Goal: Task Accomplishment & Management: Use online tool/utility

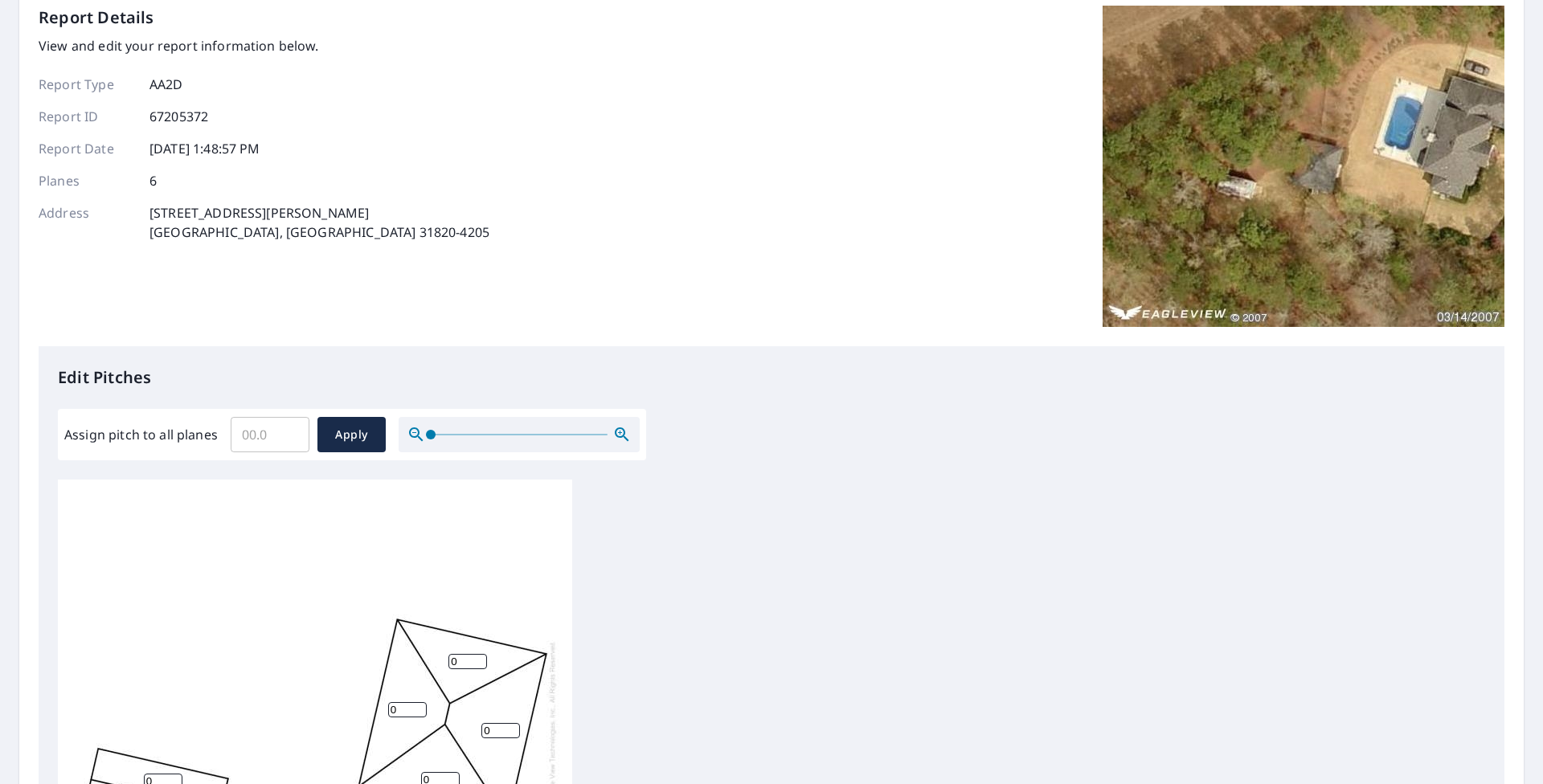
scroll to position [161, 0]
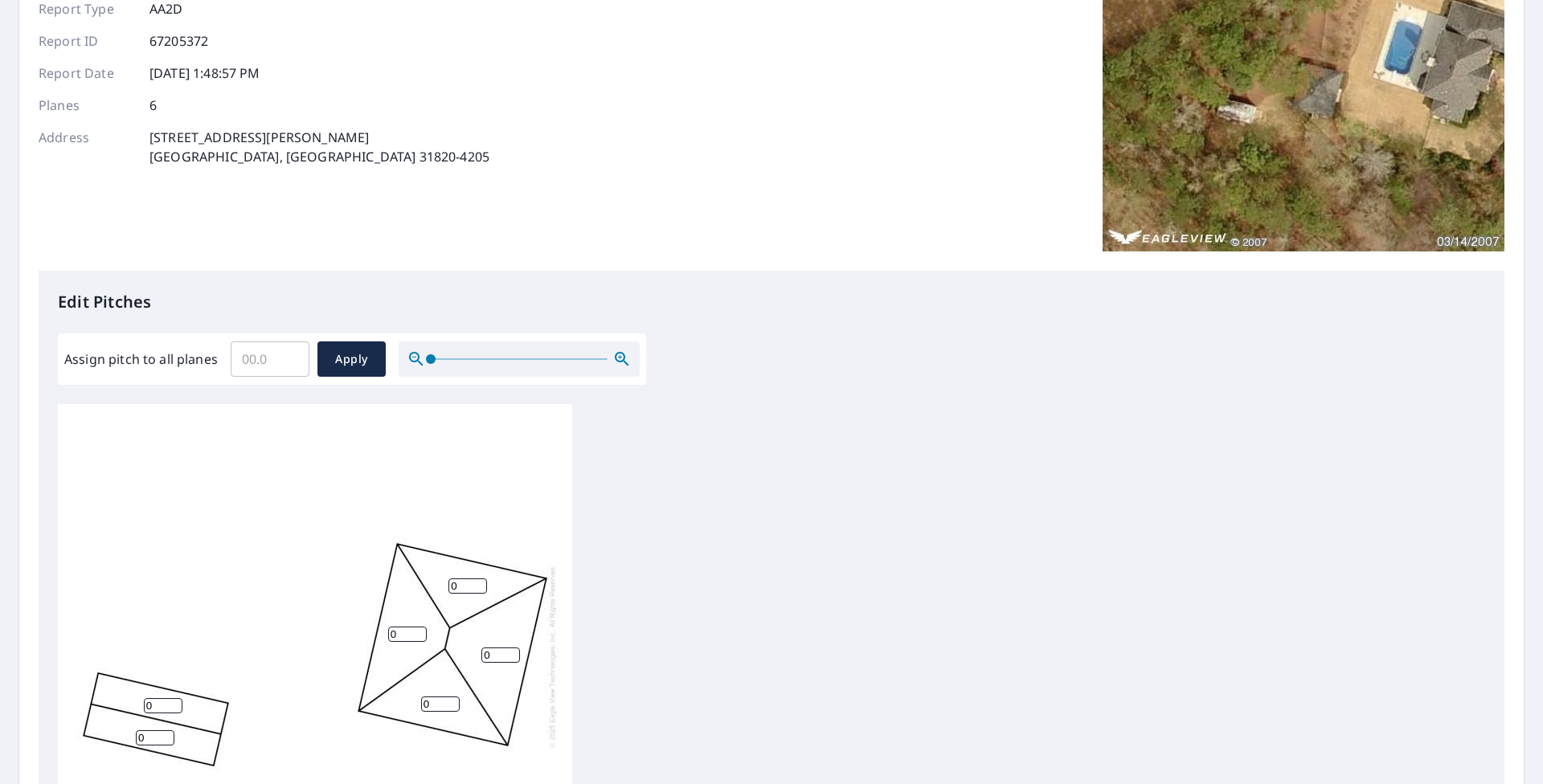
click at [471, 587] on input "0" at bounding box center [468, 586] width 38 height 15
type input "7"
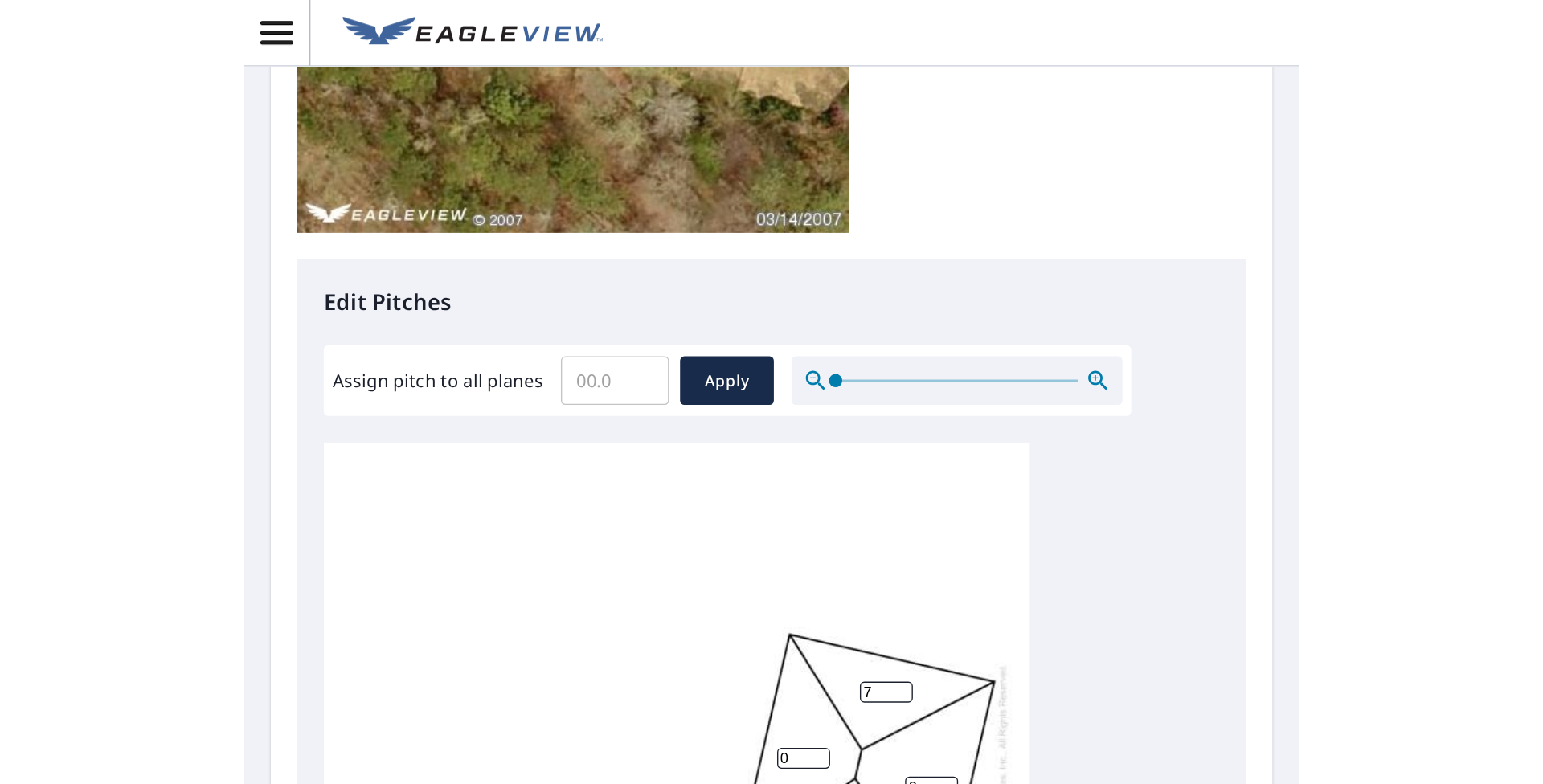
scroll to position [488, 0]
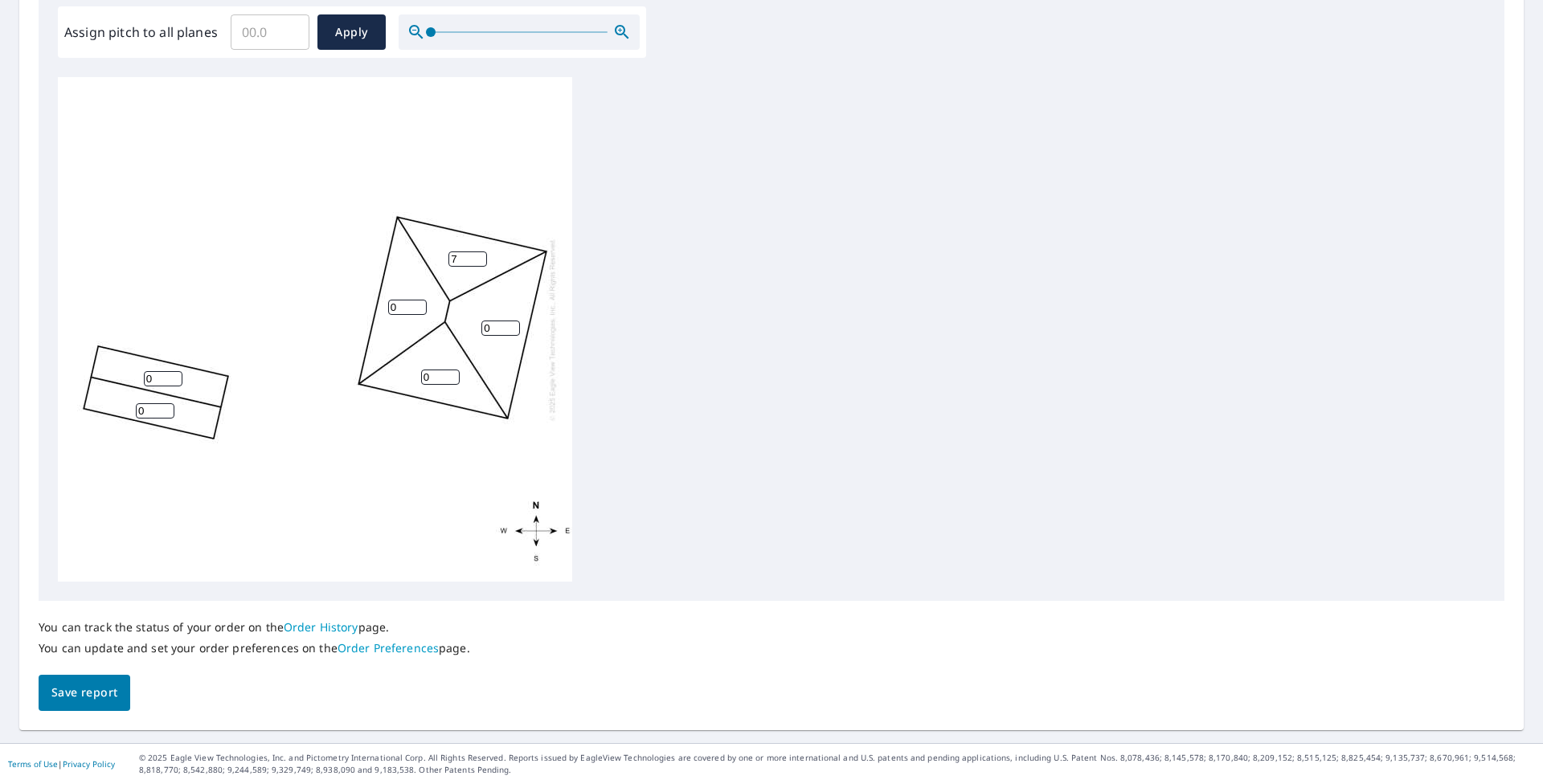
drag, startPoint x: 408, startPoint y: 307, endPoint x: 362, endPoint y: 312, distance: 46.3
click at [362, 312] on div "0 0 0 7 0 0" at bounding box center [315, 330] width 515 height 505
type input "7"
drag, startPoint x: 436, startPoint y: 372, endPoint x: 193, endPoint y: 351, distance: 243.9
click at [258, 364] on div "0 7 0 7 0 0" at bounding box center [315, 330] width 515 height 505
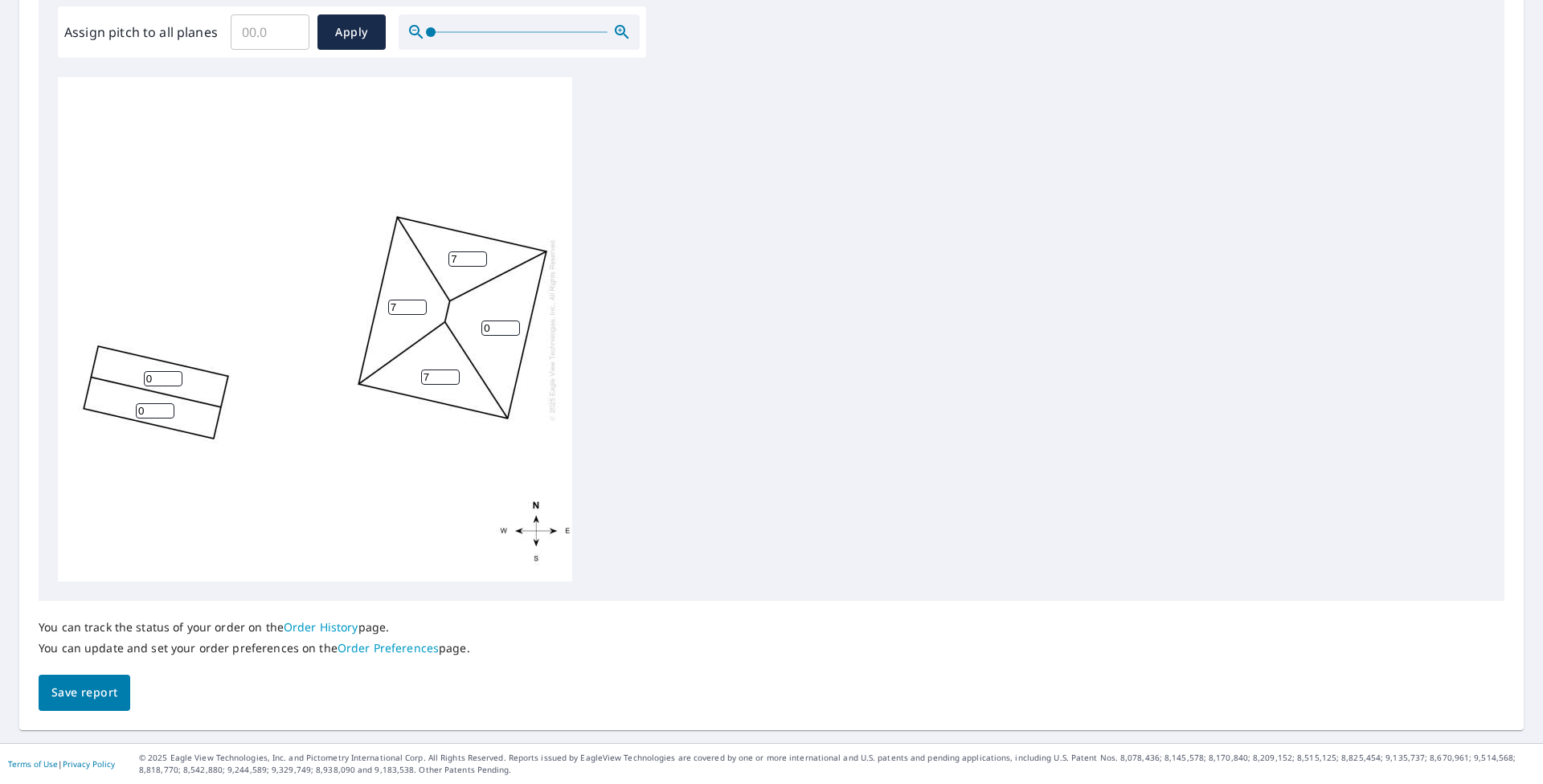
type input "7"
drag, startPoint x: 496, startPoint y: 327, endPoint x: 355, endPoint y: 327, distance: 141.0
click at [373, 327] on div "0 7 7 7 0 0" at bounding box center [315, 330] width 515 height 505
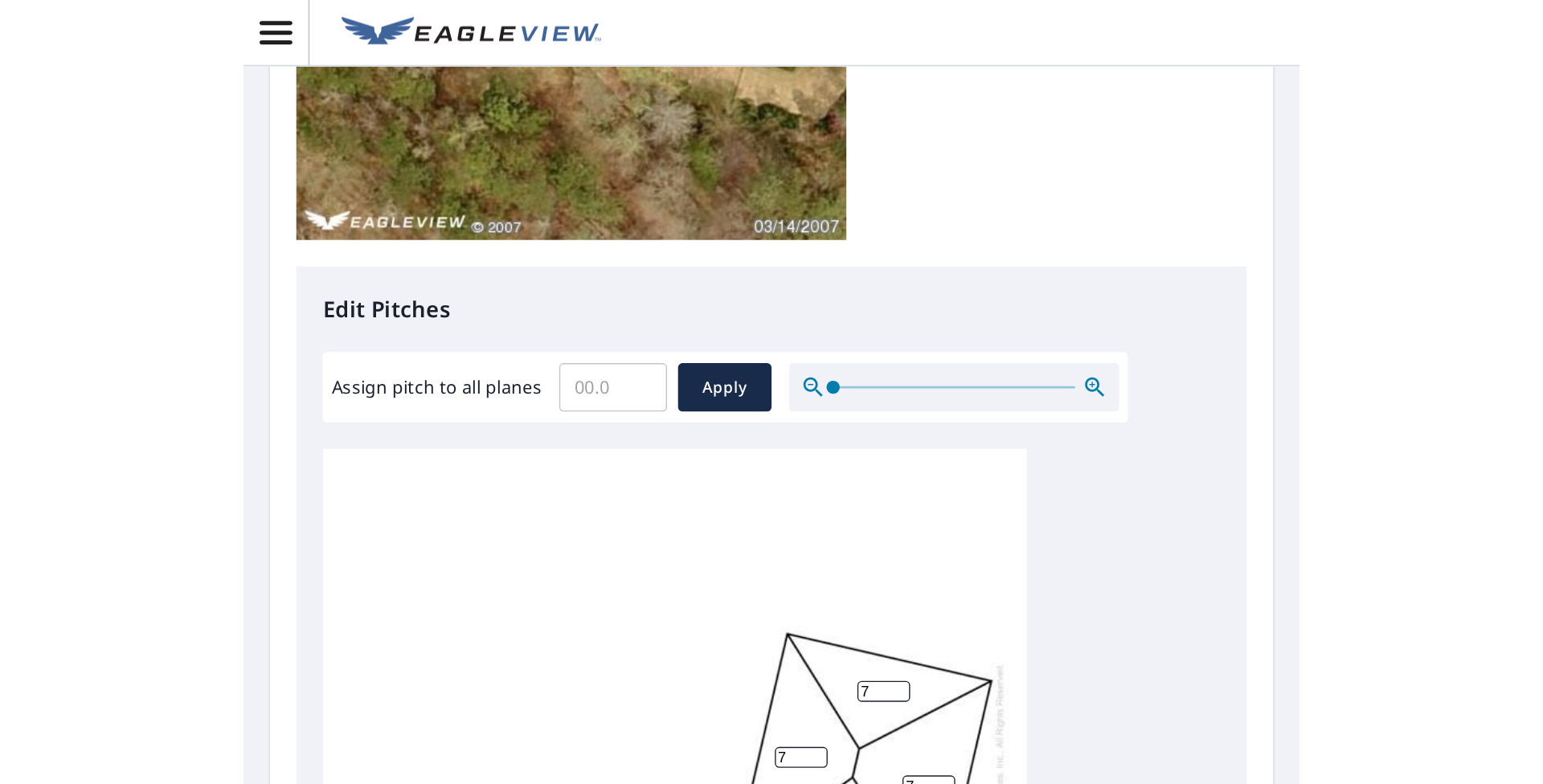
scroll to position [17, 0]
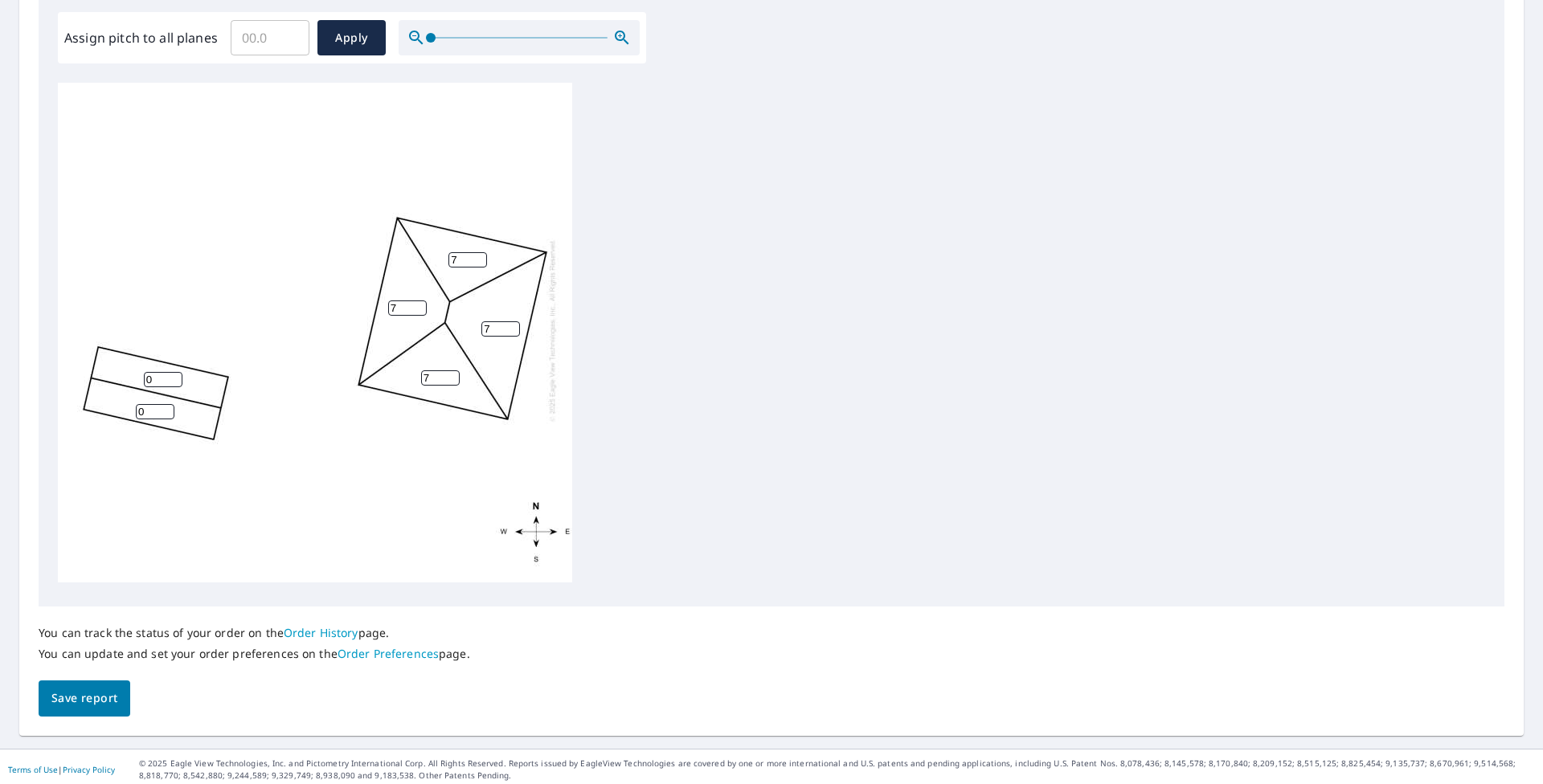
type input "7"
click at [77, 695] on span "Save report" at bounding box center [84, 698] width 66 height 20
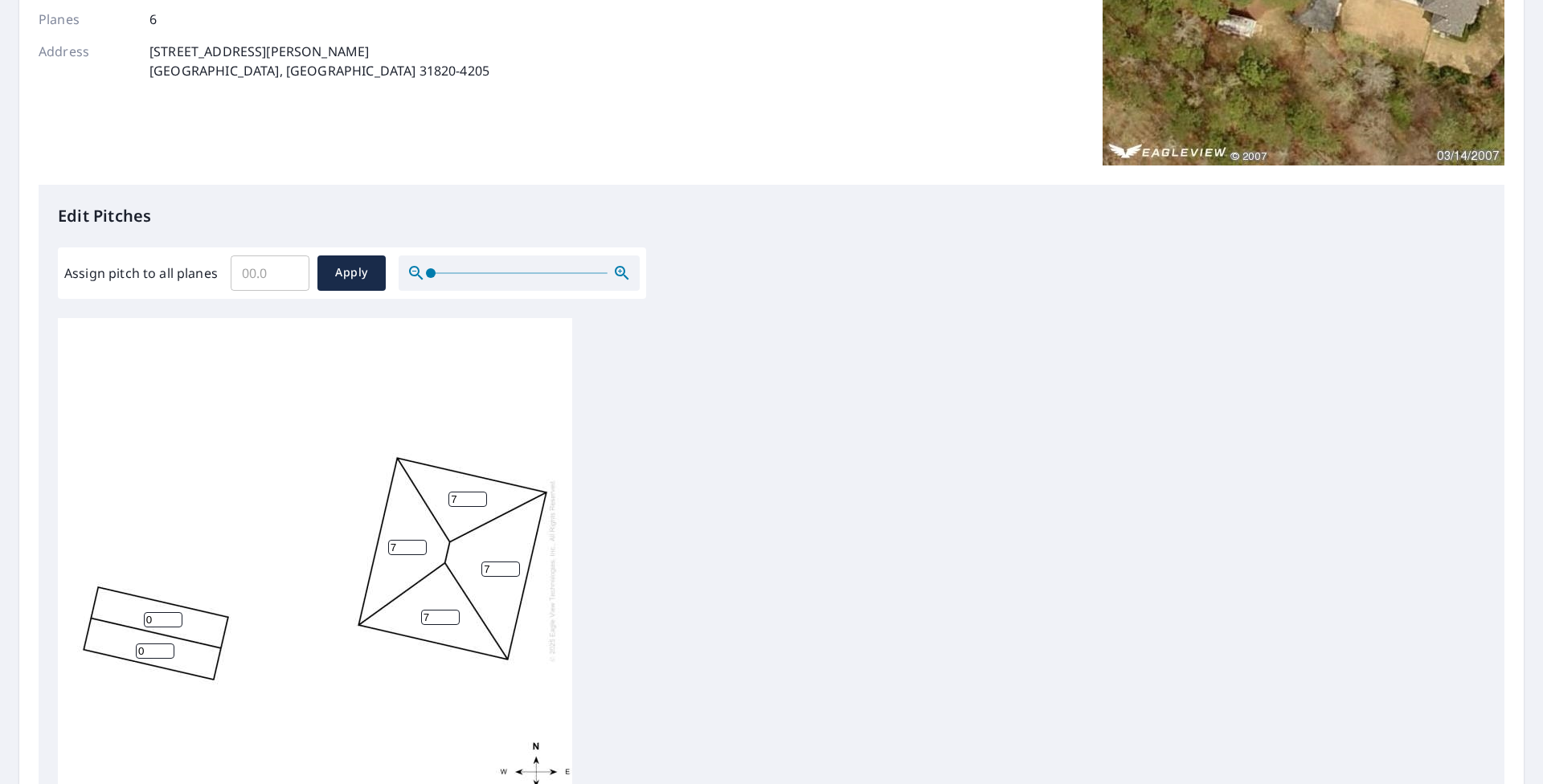
scroll to position [0, 0]
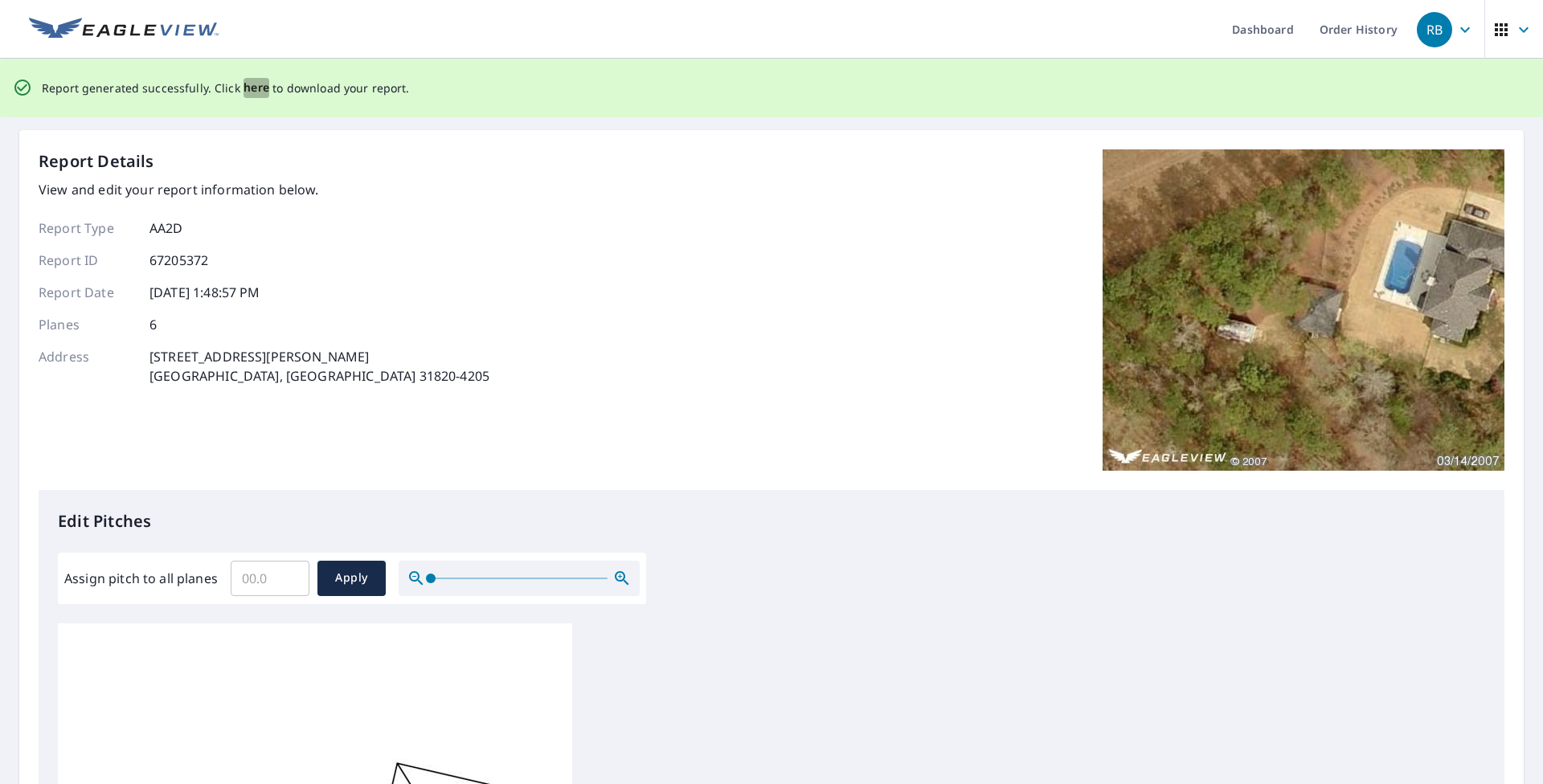
click at [245, 90] on span "here" at bounding box center [257, 88] width 27 height 20
